Goal: Find specific page/section: Find specific page/section

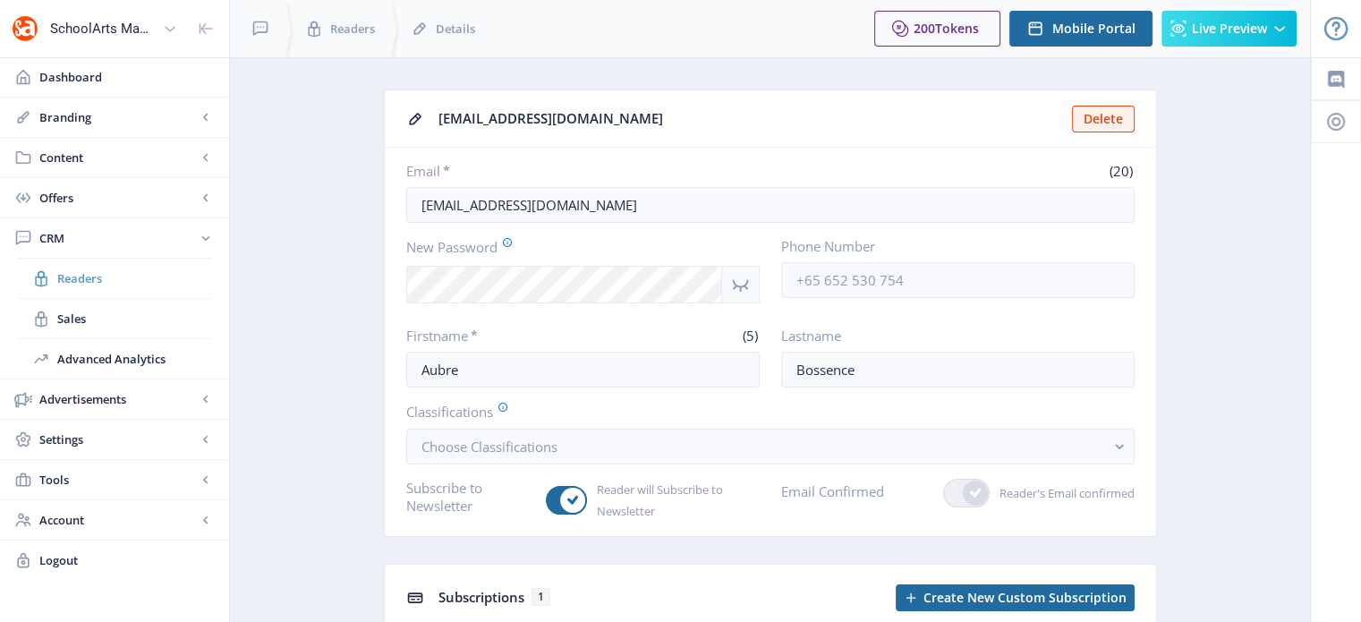
click at [89, 281] on span "Readers" at bounding box center [134, 278] width 154 height 18
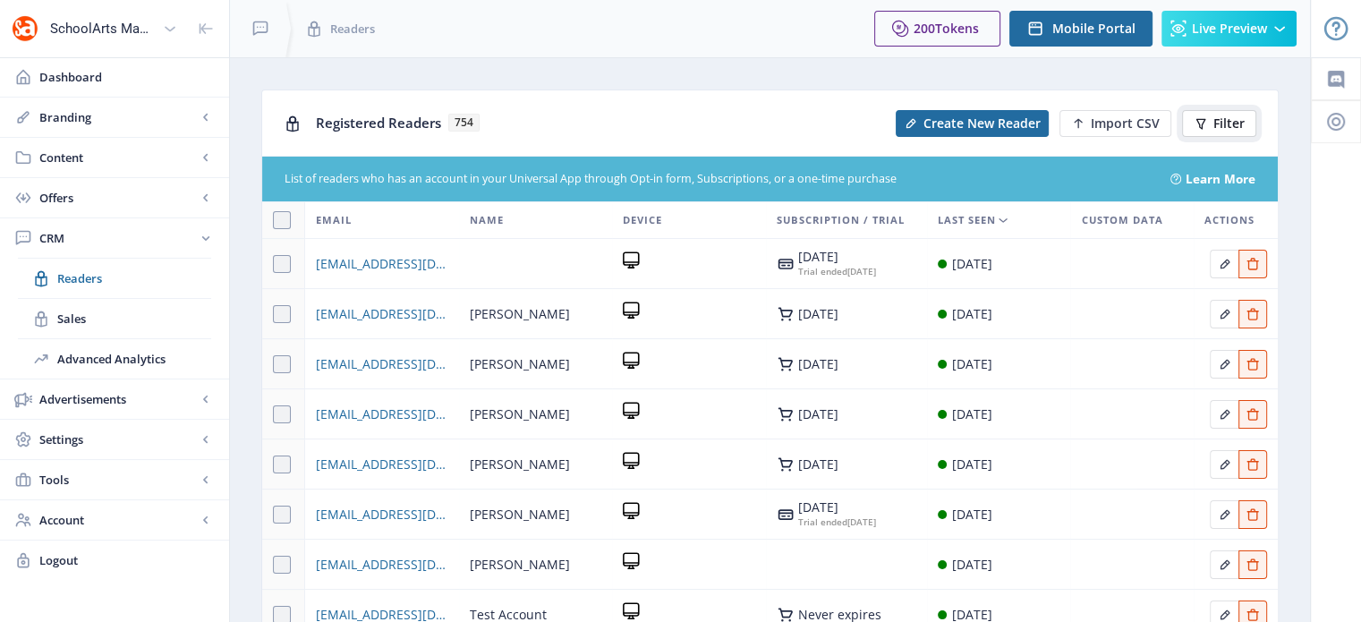
click at [1222, 124] on span "Filter" at bounding box center [1228, 123] width 31 height 14
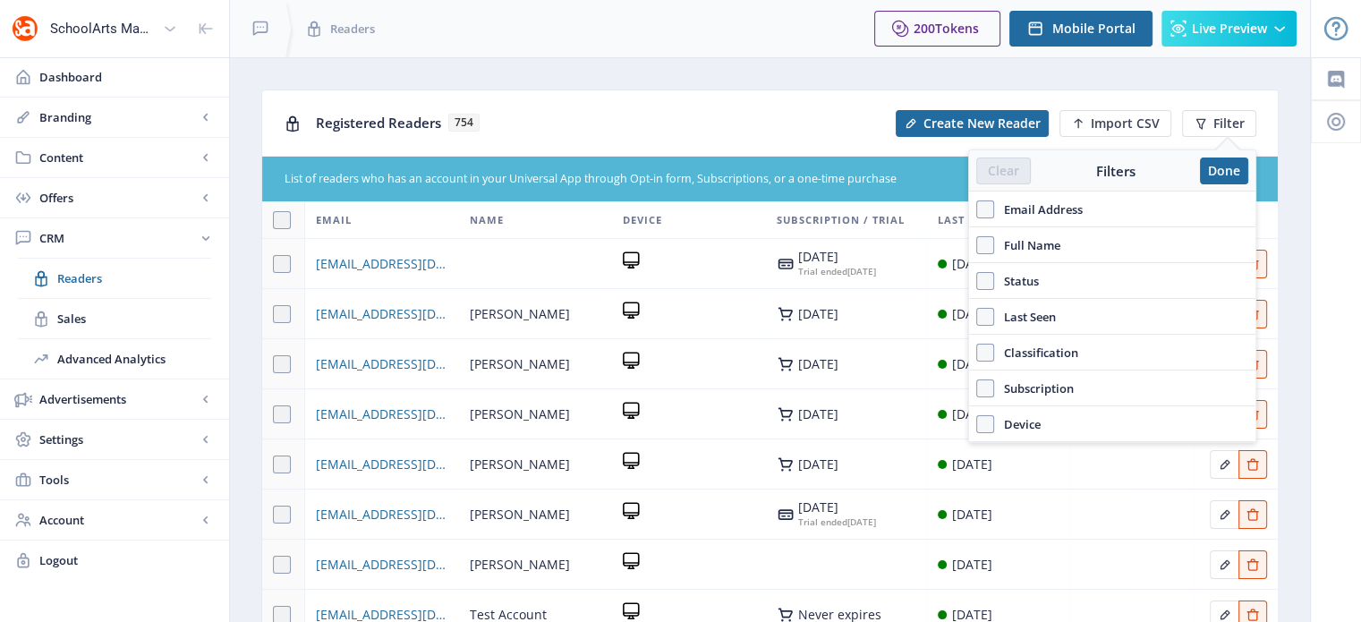
click at [1022, 243] on span "Full Name" at bounding box center [1027, 244] width 66 height 21
click at [977, 245] on input "Full Name" at bounding box center [976, 245] width 1 height 1
checkbox input "true"
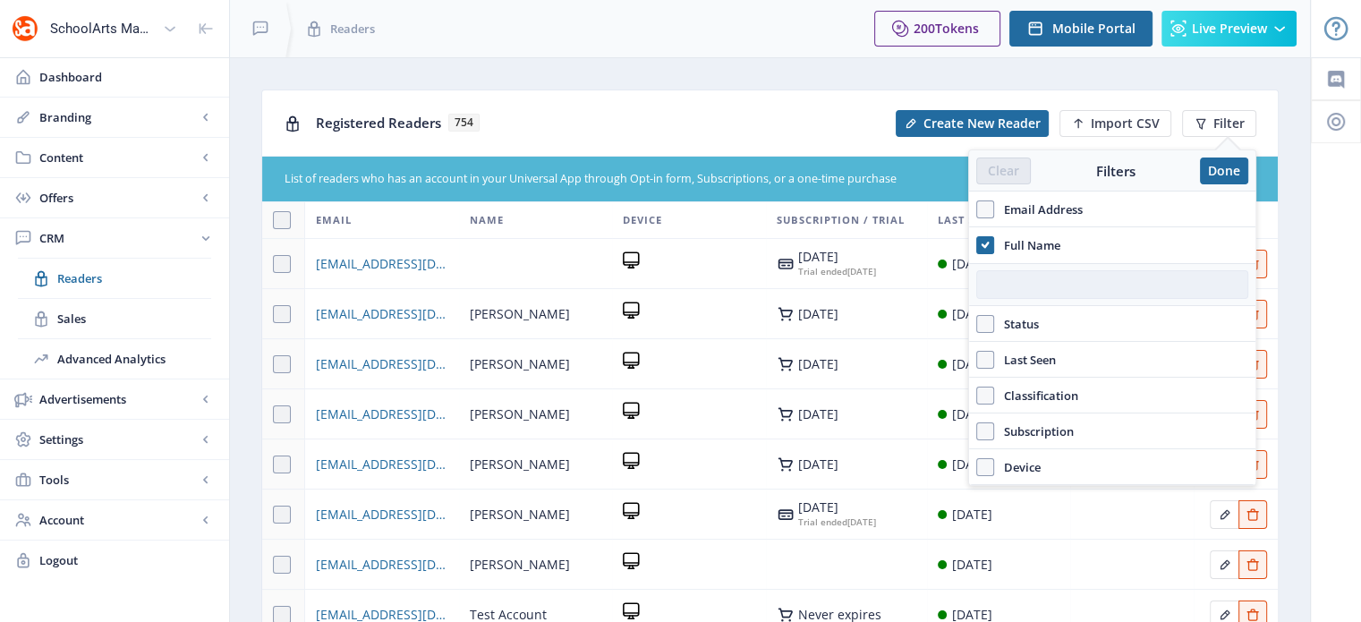
click at [1030, 282] on input "text" at bounding box center [1112, 284] width 272 height 29
paste input "[PERSON_NAME]"
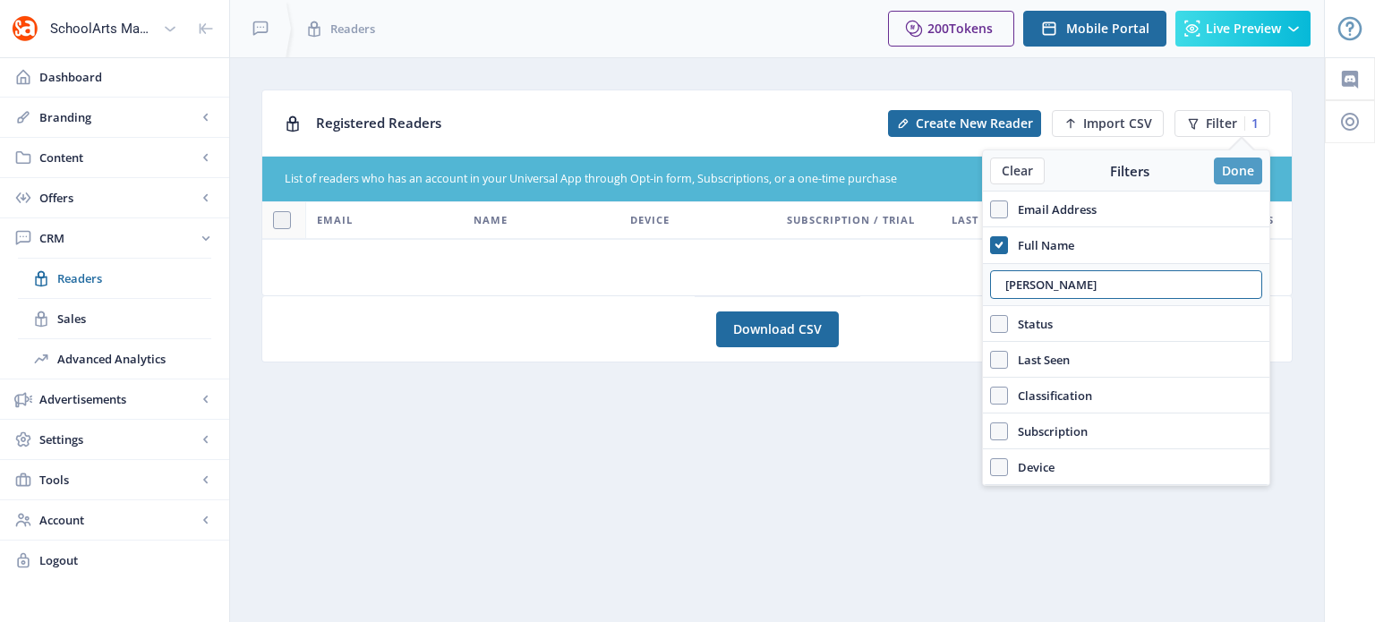
type input "[PERSON_NAME]"
click at [1242, 164] on button "Done" at bounding box center [1237, 171] width 48 height 27
